Goal: Information Seeking & Learning: Learn about a topic

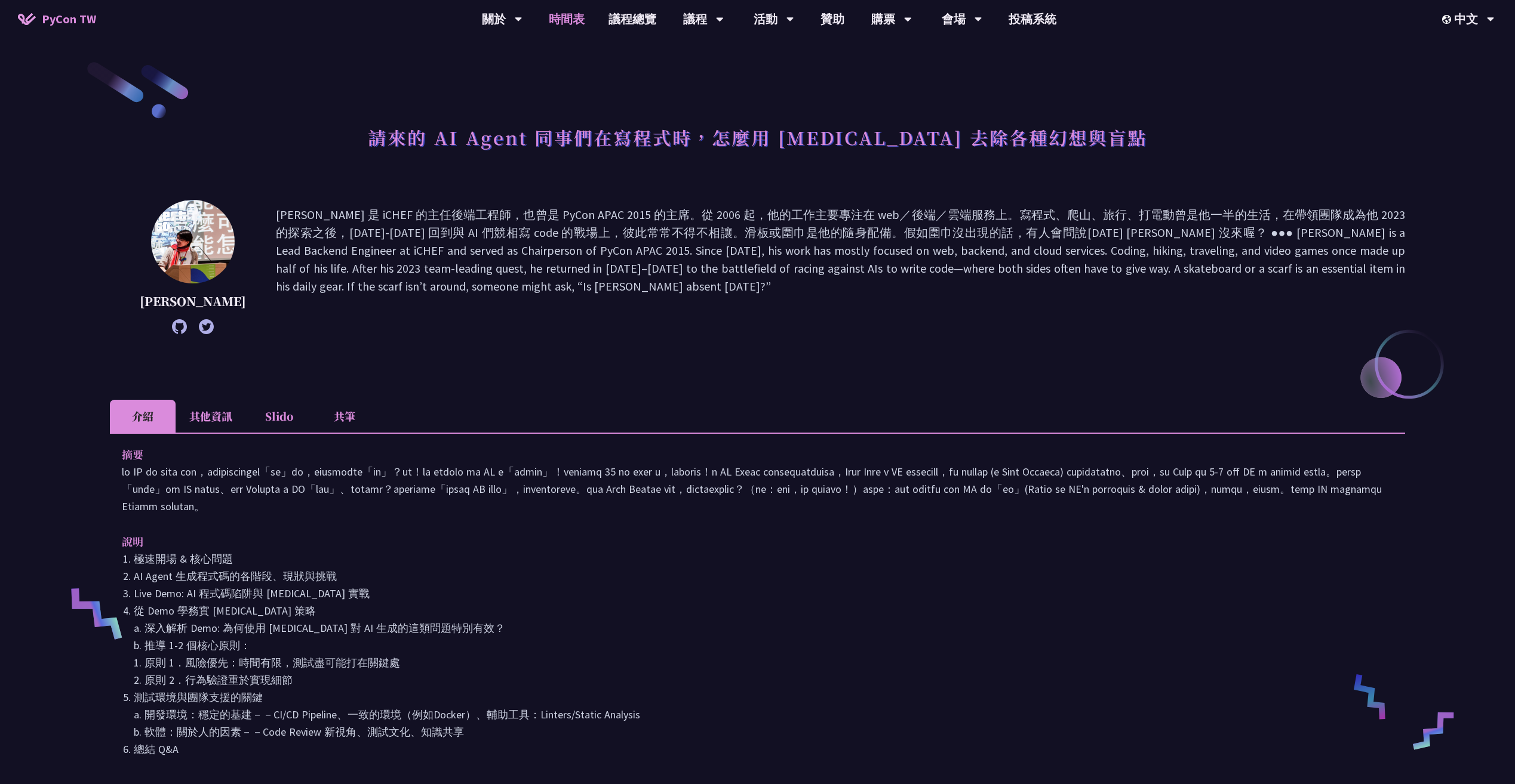
click at [575, 15] on link "時間表" at bounding box center [567, 19] width 60 height 38
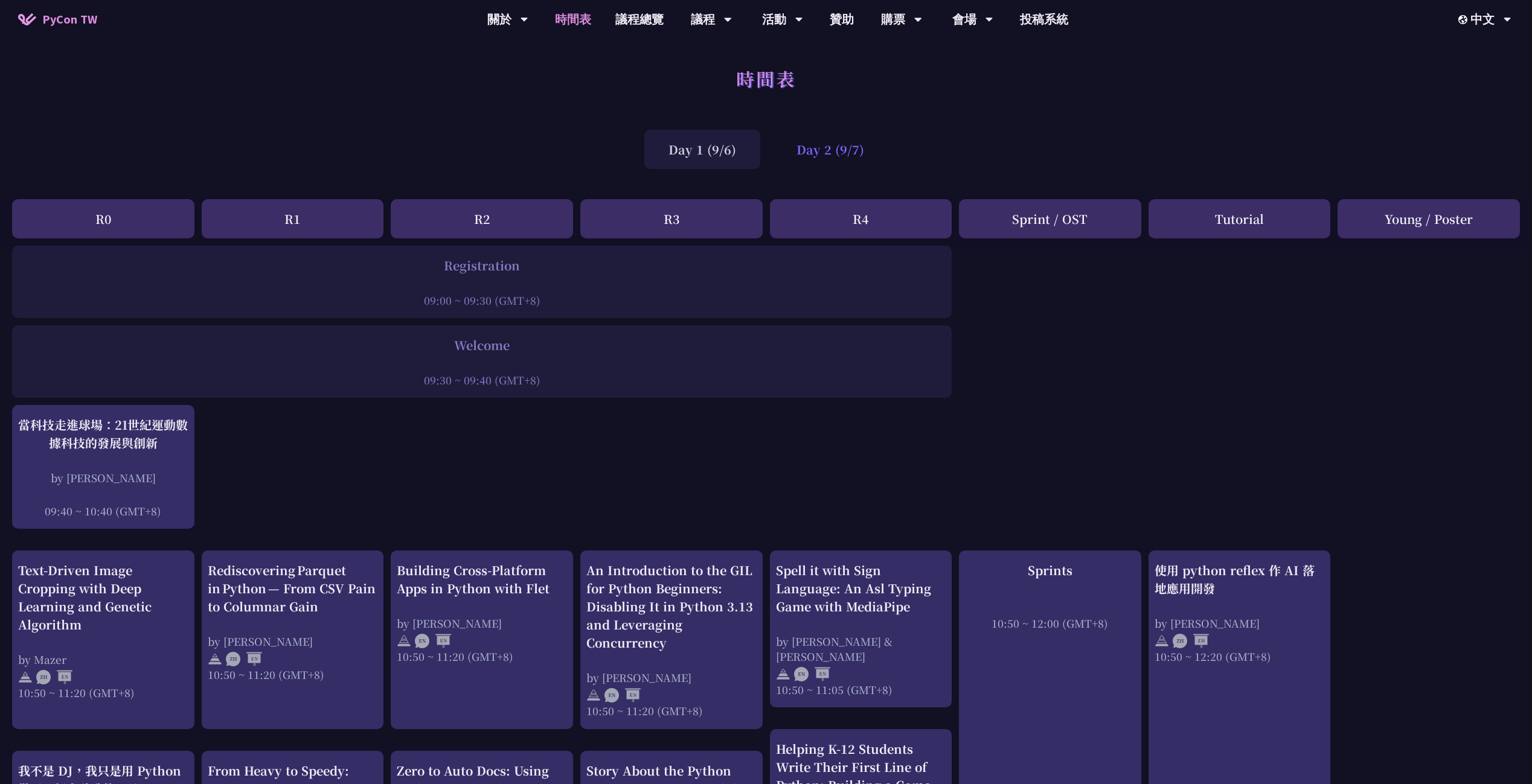
click at [825, 151] on div "Day 2 (9/7)" at bounding box center [830, 149] width 116 height 39
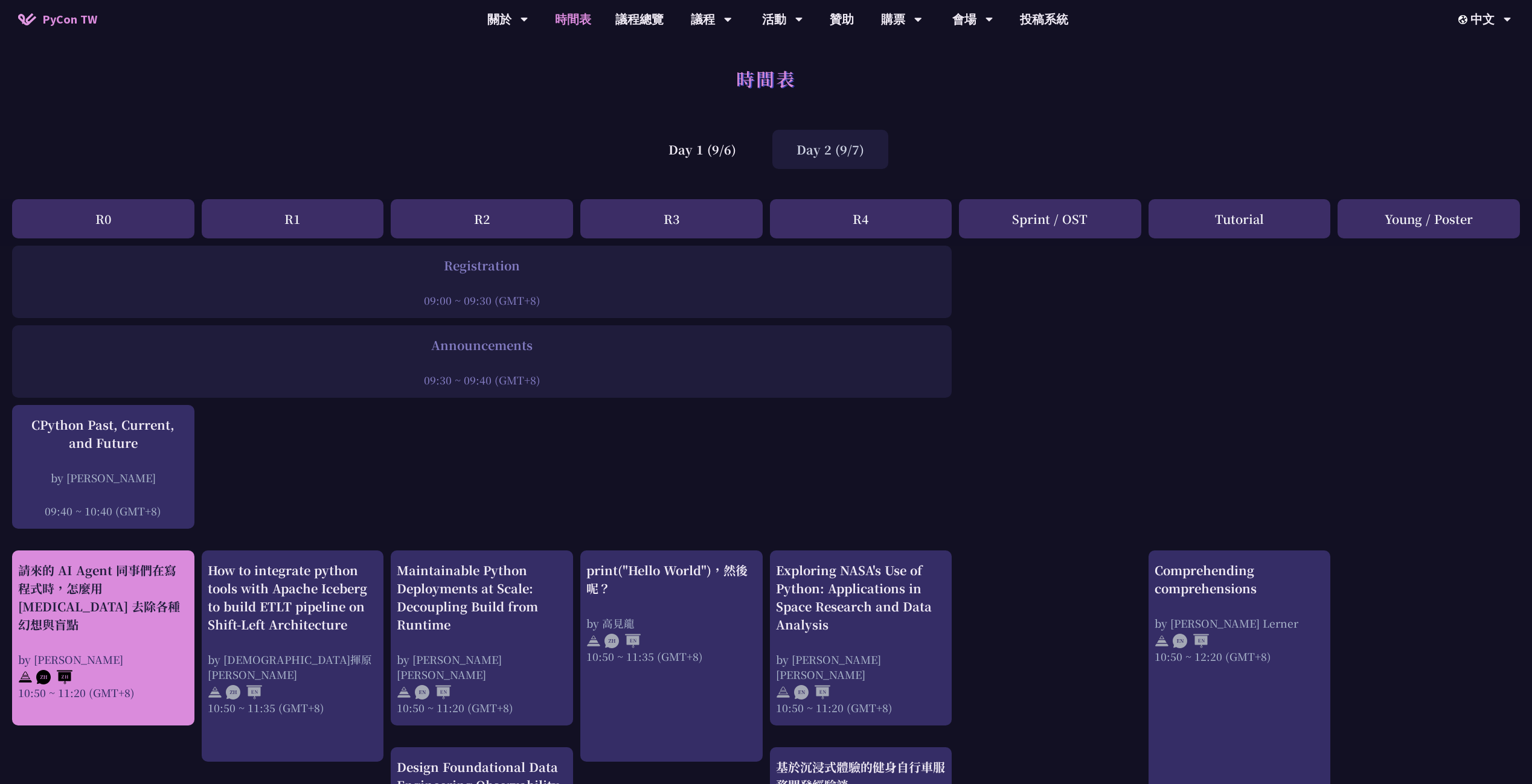
click at [155, 632] on div "請來的 AI Agent 同事們在寫程式時，怎麼用 [MEDICAL_DATA] 去除各種幻想與盲點 by [PERSON_NAME] 10:50 ~ 11:…" at bounding box center [103, 631] width 170 height 139
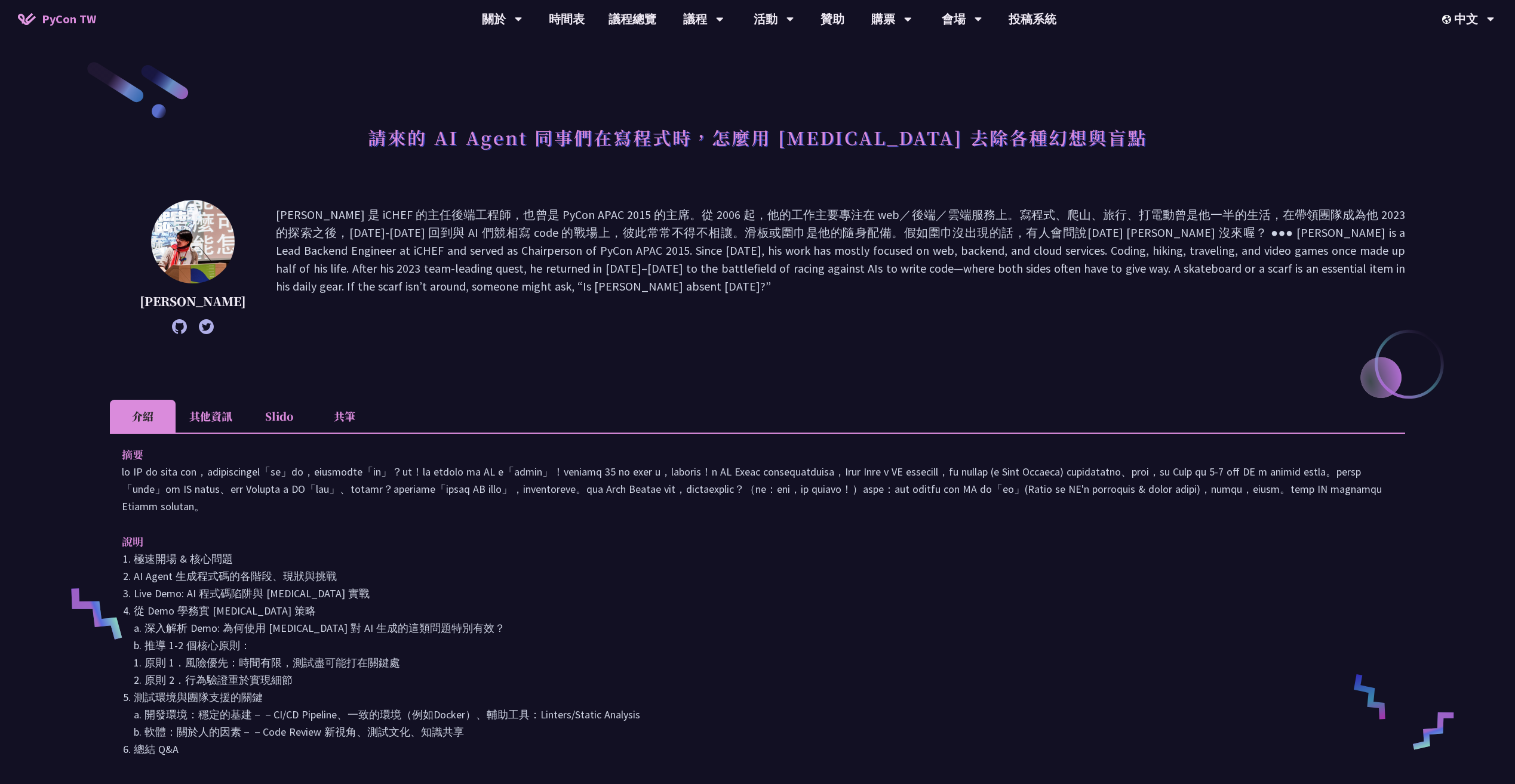
click at [294, 419] on li "Slido" at bounding box center [279, 416] width 65 height 33
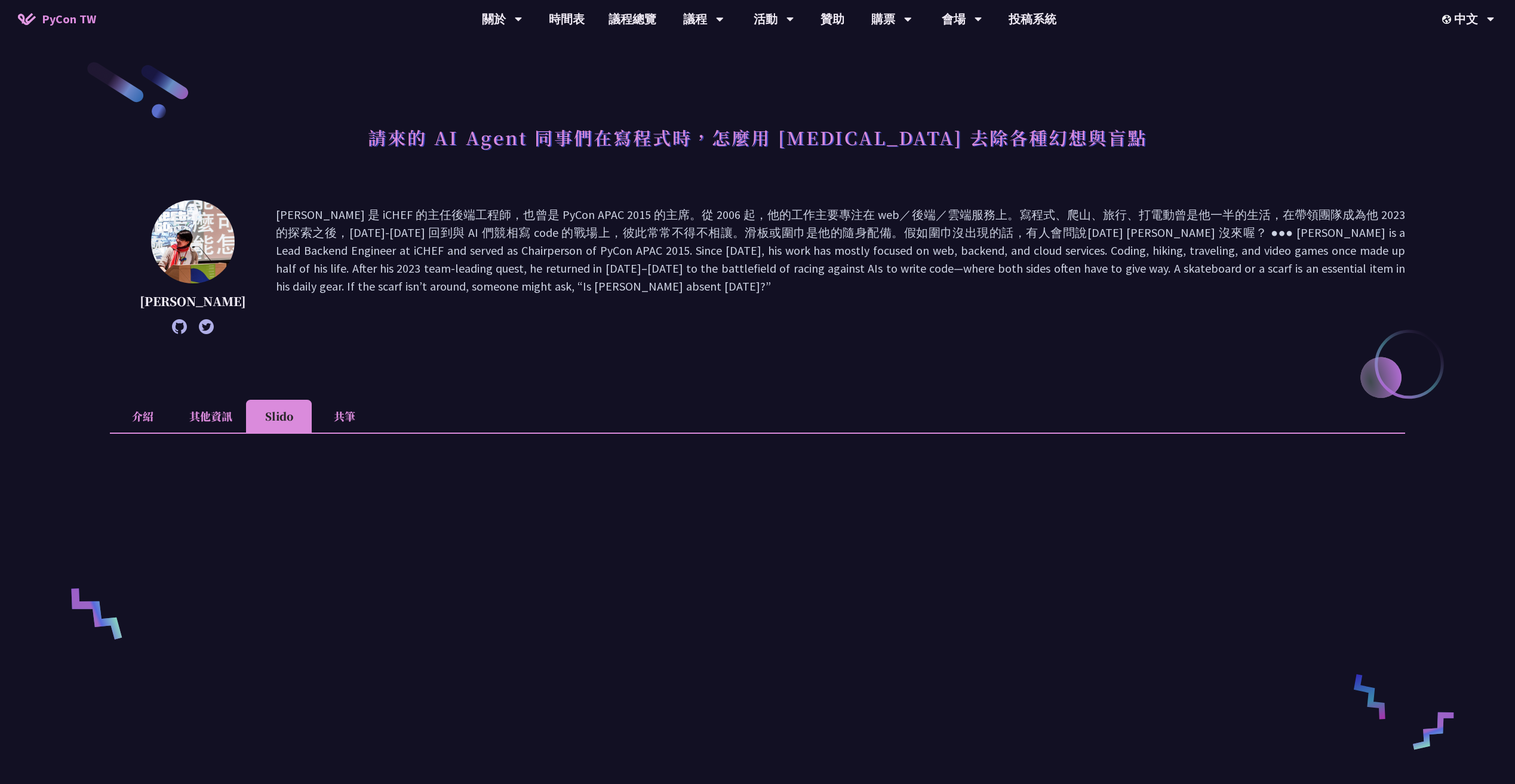
click at [238, 424] on li "其他資訊" at bounding box center [210, 416] width 70 height 33
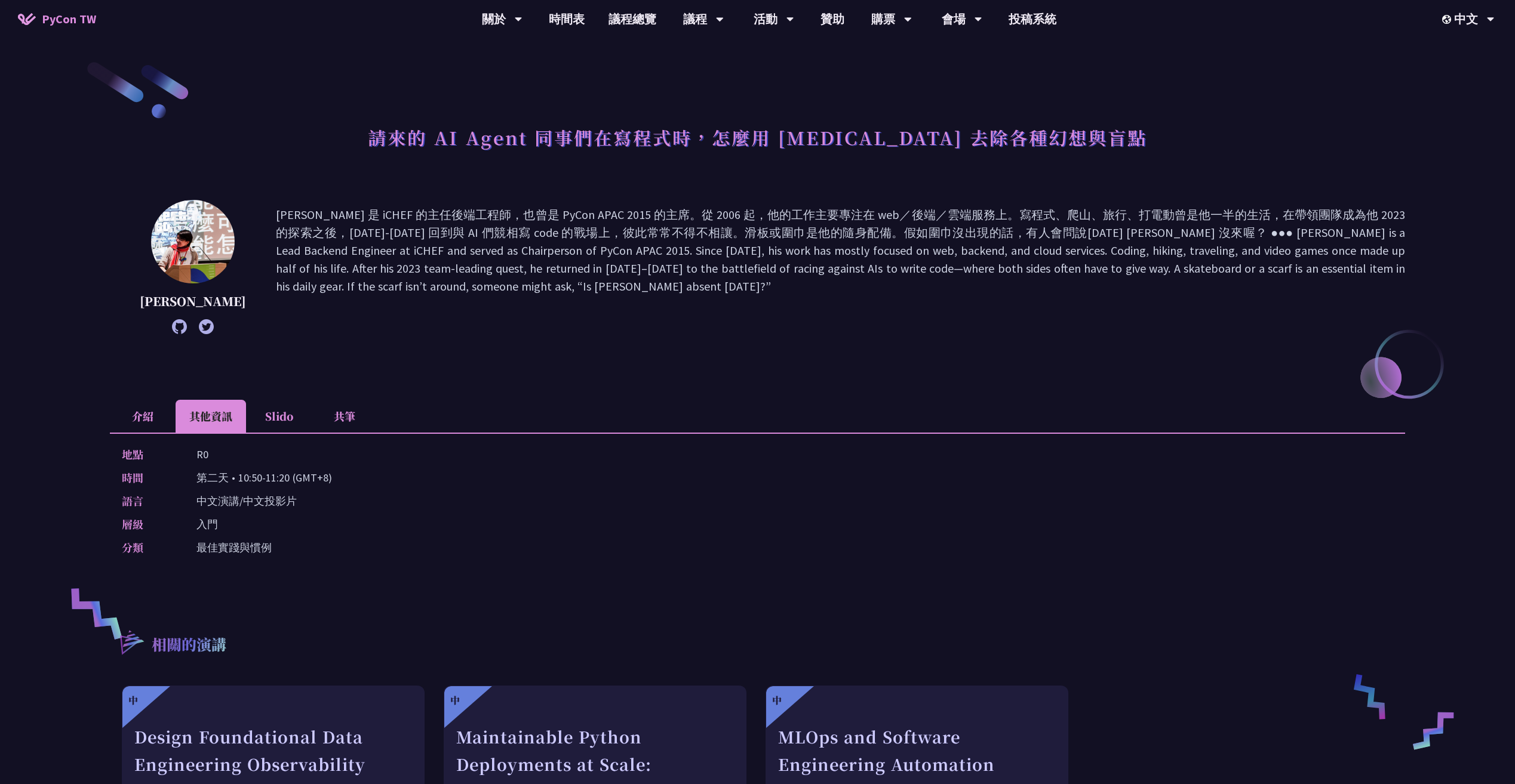
click at [338, 424] on li "共筆" at bounding box center [344, 416] width 65 height 33
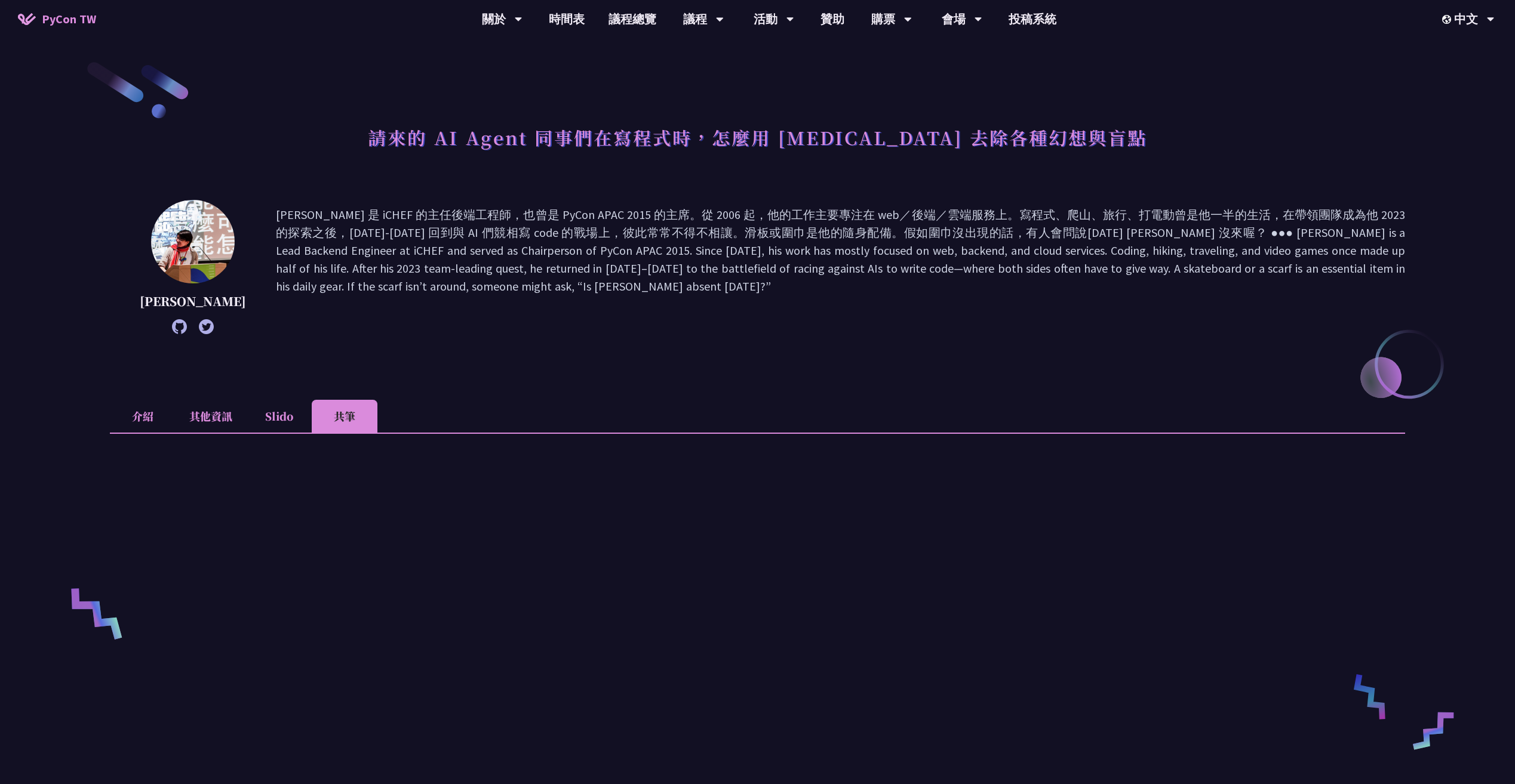
click at [145, 421] on li "介紹" at bounding box center [142, 416] width 65 height 33
